Goal: Information Seeking & Learning: Find specific fact

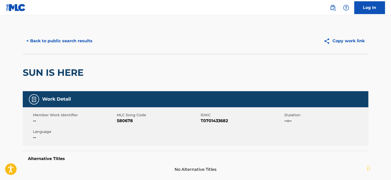
click at [86, 39] on button "< Back to public search results" at bounding box center [59, 40] width 73 height 13
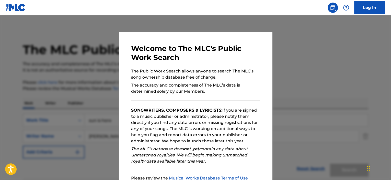
scroll to position [93, 0]
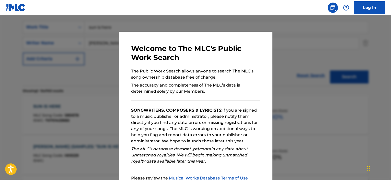
click at [89, 69] on div at bounding box center [195, 105] width 391 height 180
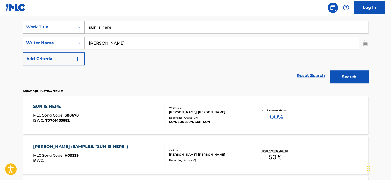
drag, startPoint x: 116, startPoint y: 28, endPoint x: 28, endPoint y: 23, distance: 88.5
click at [28, 23] on div "SearchWithCriteria6f909e94-d929-4a49-80b9-2f225f7f6d9a Work Title sun is here" at bounding box center [195, 27] width 345 height 13
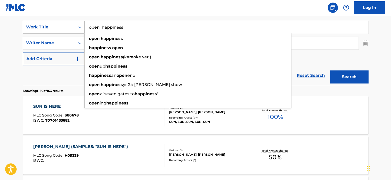
type input "open happiness"
click at [330, 70] on button "Search" at bounding box center [349, 76] width 38 height 13
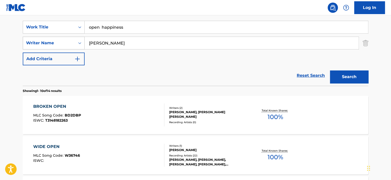
drag, startPoint x: 100, startPoint y: 43, endPoint x: 69, endPoint y: 37, distance: 31.8
click at [71, 37] on div "SearchWithCriteria66daa82b-597a-437b-9751-c8047d47b06c Writer Name [PERSON_NAME]" at bounding box center [195, 43] width 345 height 13
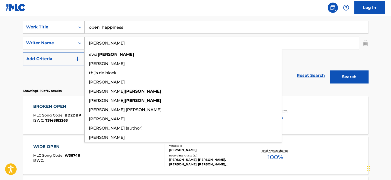
type input "[PERSON_NAME]"
click at [330, 70] on button "Search" at bounding box center [349, 76] width 38 height 13
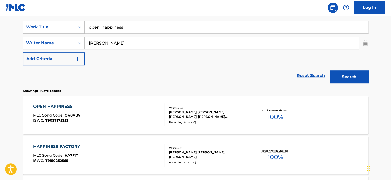
click at [62, 105] on div "OPEN HAPPINESS" at bounding box center [56, 106] width 47 height 6
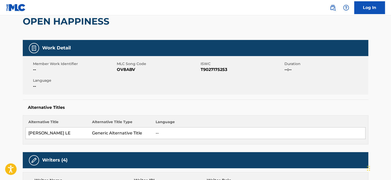
scroll to position [26, 0]
